Goal: Register for event/course

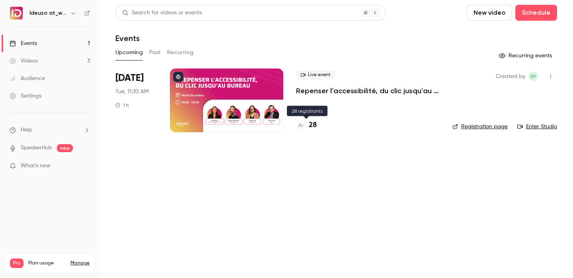
click at [315, 123] on h4 "28" at bounding box center [313, 125] width 8 height 11
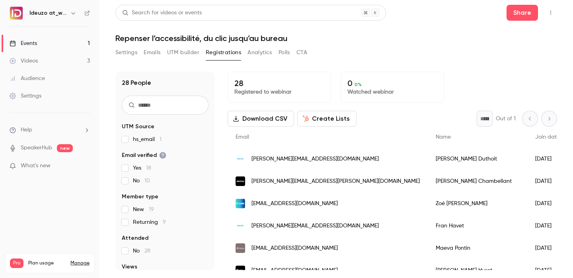
click at [59, 43] on link "Events 1" at bounding box center [49, 43] width 99 height 17
